Goal: Task Accomplishment & Management: Manage account settings

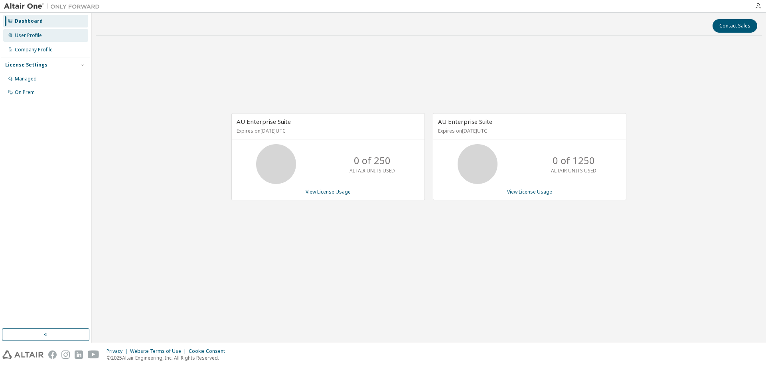
click at [25, 37] on div "User Profile" at bounding box center [28, 35] width 27 height 6
